Goal: Task Accomplishment & Management: Manage account settings

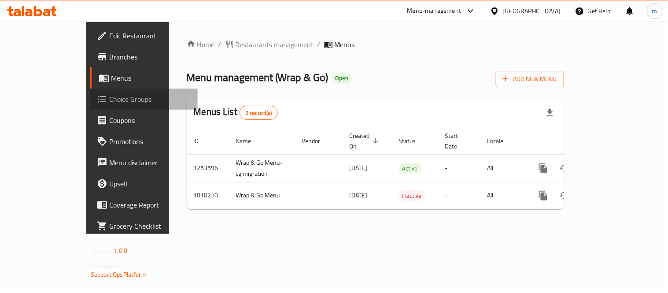
click at [109, 95] on span "Choice Groups" at bounding box center [149, 99] width 81 height 11
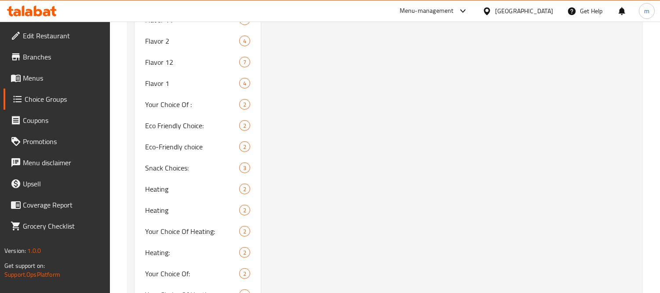
scroll to position [1075, 0]
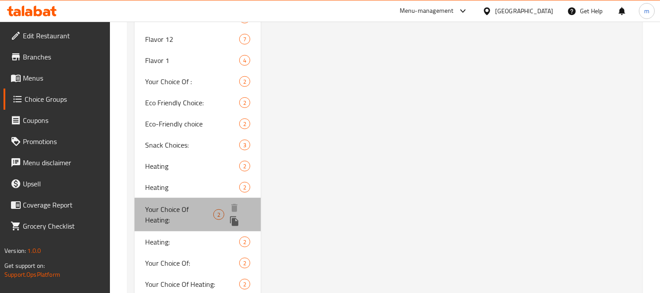
drag, startPoint x: 170, startPoint y: 222, endPoint x: 341, endPoint y: 172, distance: 177.8
click at [170, 222] on span "Your Choice Of Heating:" at bounding box center [179, 214] width 68 height 21
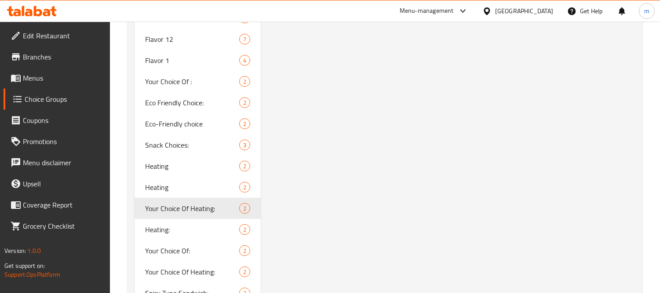
type input "Your Choice Of Heating:"
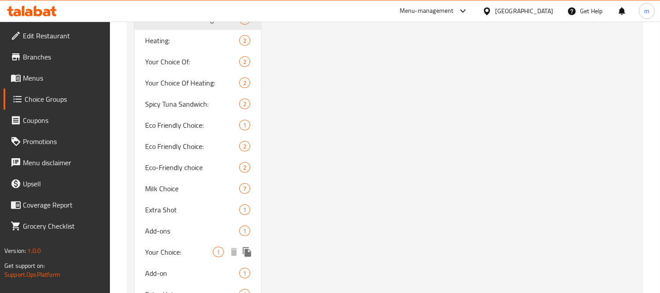
scroll to position [1247, 0]
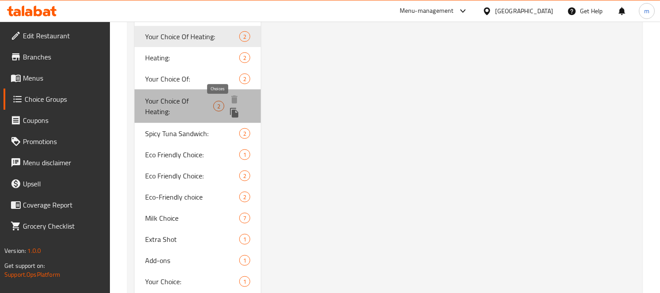
click at [218, 102] on span "2" at bounding box center [219, 106] width 10 height 8
type input "اختيارك من التسخين:"
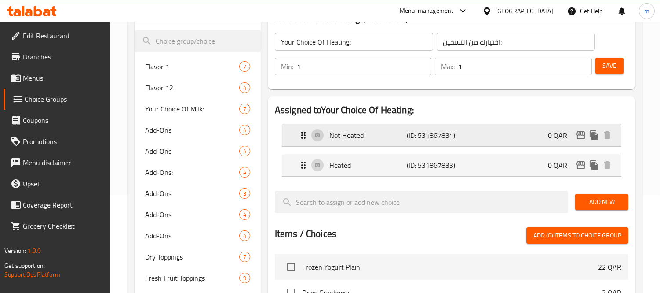
scroll to position [0, 0]
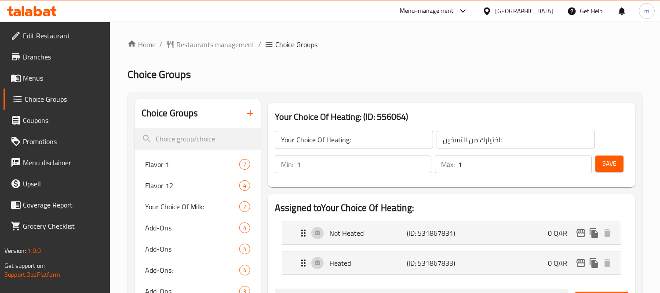
click at [197, 44] on span "Restaurants management" at bounding box center [215, 44] width 78 height 11
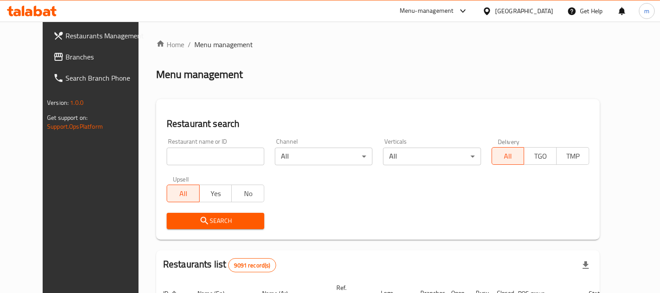
drag, startPoint x: 42, startPoint y: 56, endPoint x: 6, endPoint y: 81, distance: 44.3
click at [66, 56] on span "Branches" at bounding box center [106, 56] width 81 height 11
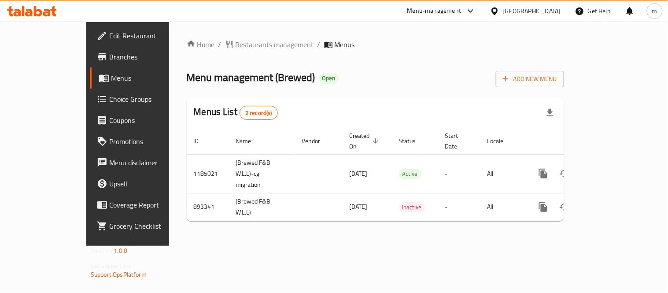
click at [109, 101] on span "Choice Groups" at bounding box center [149, 99] width 81 height 11
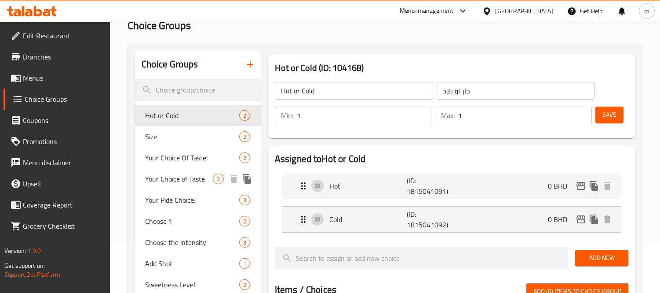
scroll to position [98, 0]
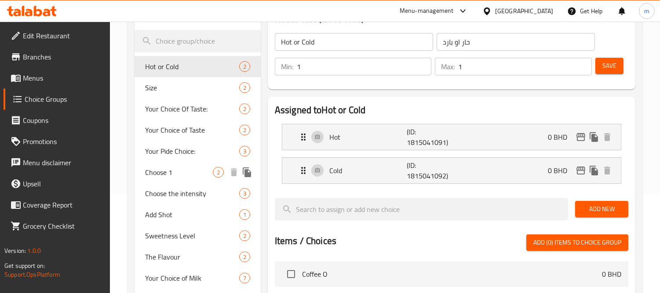
click at [178, 180] on div "Choose 1 2" at bounding box center [198, 171] width 126 height 21
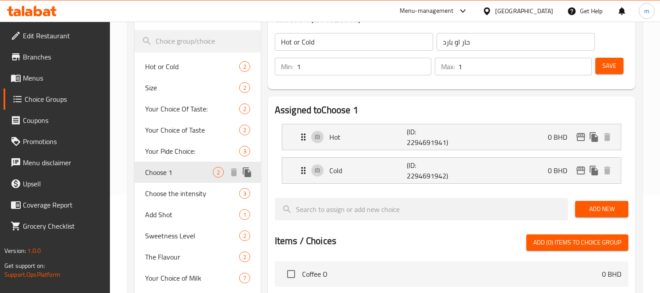
type input "Choose 1"
type input "اختر 1"
click at [540, 15] on div "[GEOGRAPHIC_DATA]" at bounding box center [524, 11] width 58 height 10
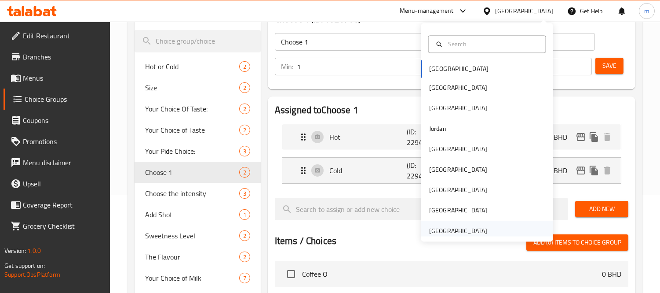
click at [504, 225] on div "[GEOGRAPHIC_DATA]" at bounding box center [488, 230] width 132 height 20
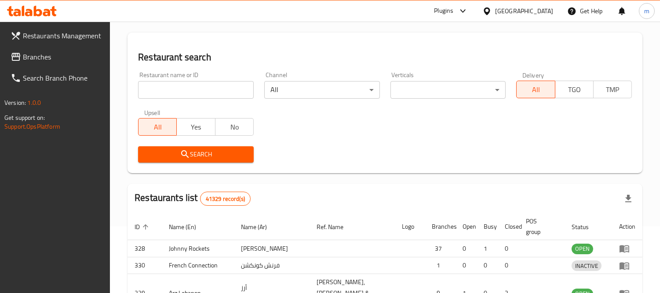
scroll to position [98, 0]
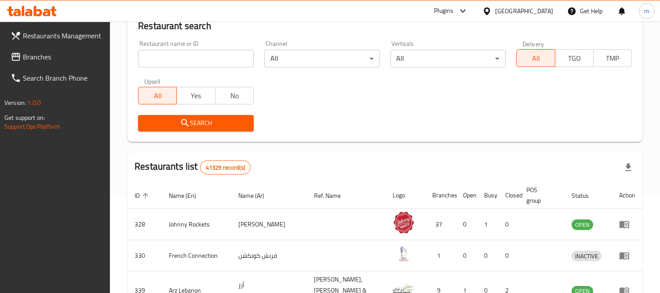
click at [77, 59] on span "Branches" at bounding box center [63, 56] width 81 height 11
